Goal: Information Seeking & Learning: Learn about a topic

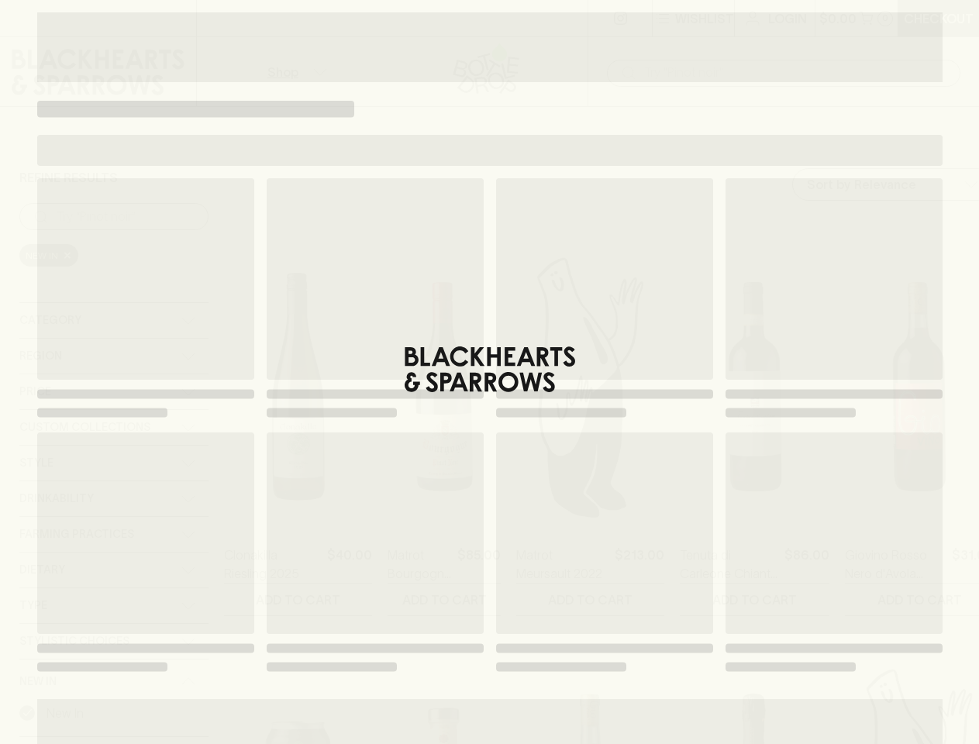
type input "212.5"
